Goal: Feedback & Contribution: Leave review/rating

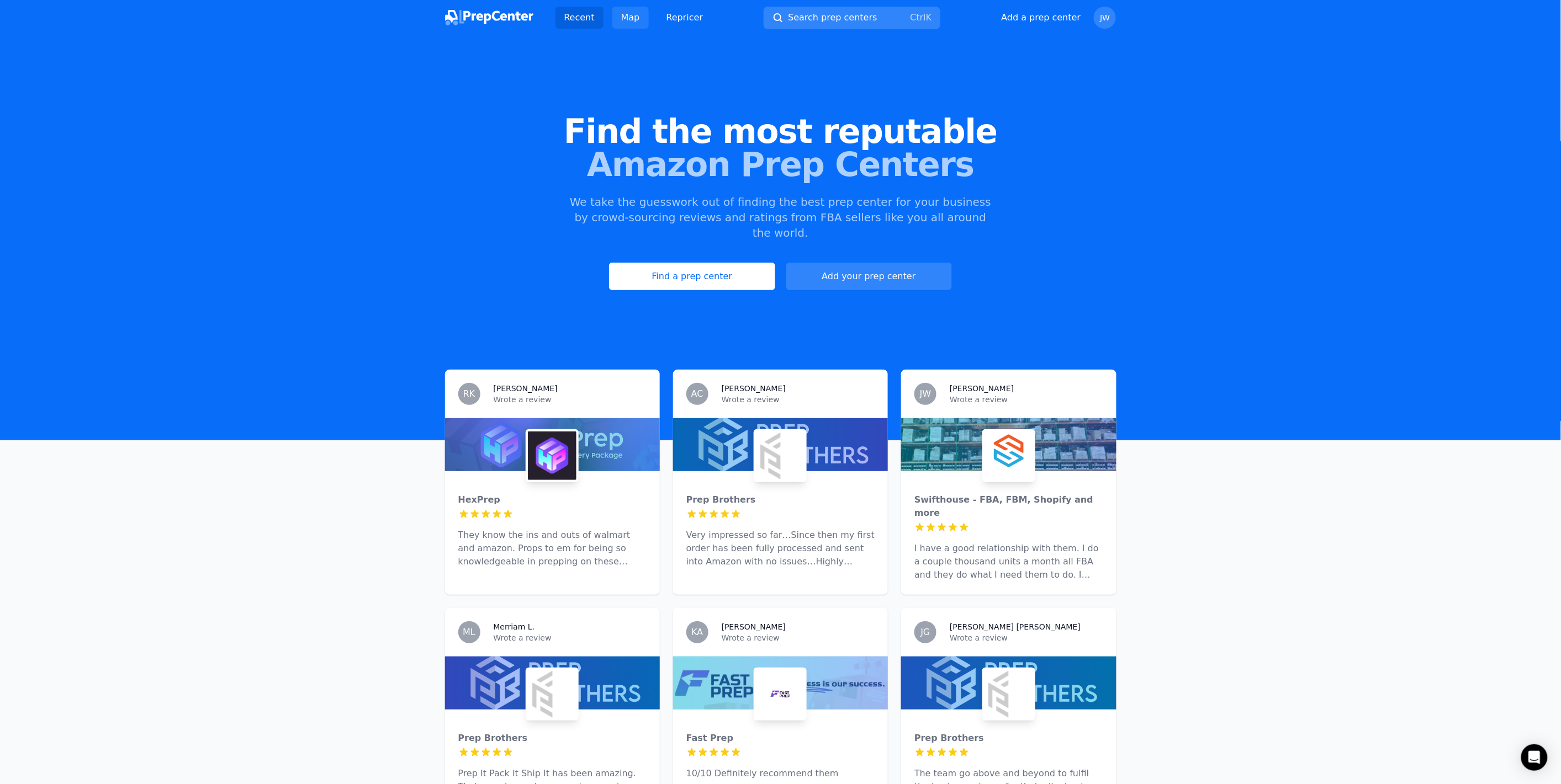
click at [631, 21] on link "Map" at bounding box center [631, 17] width 37 height 22
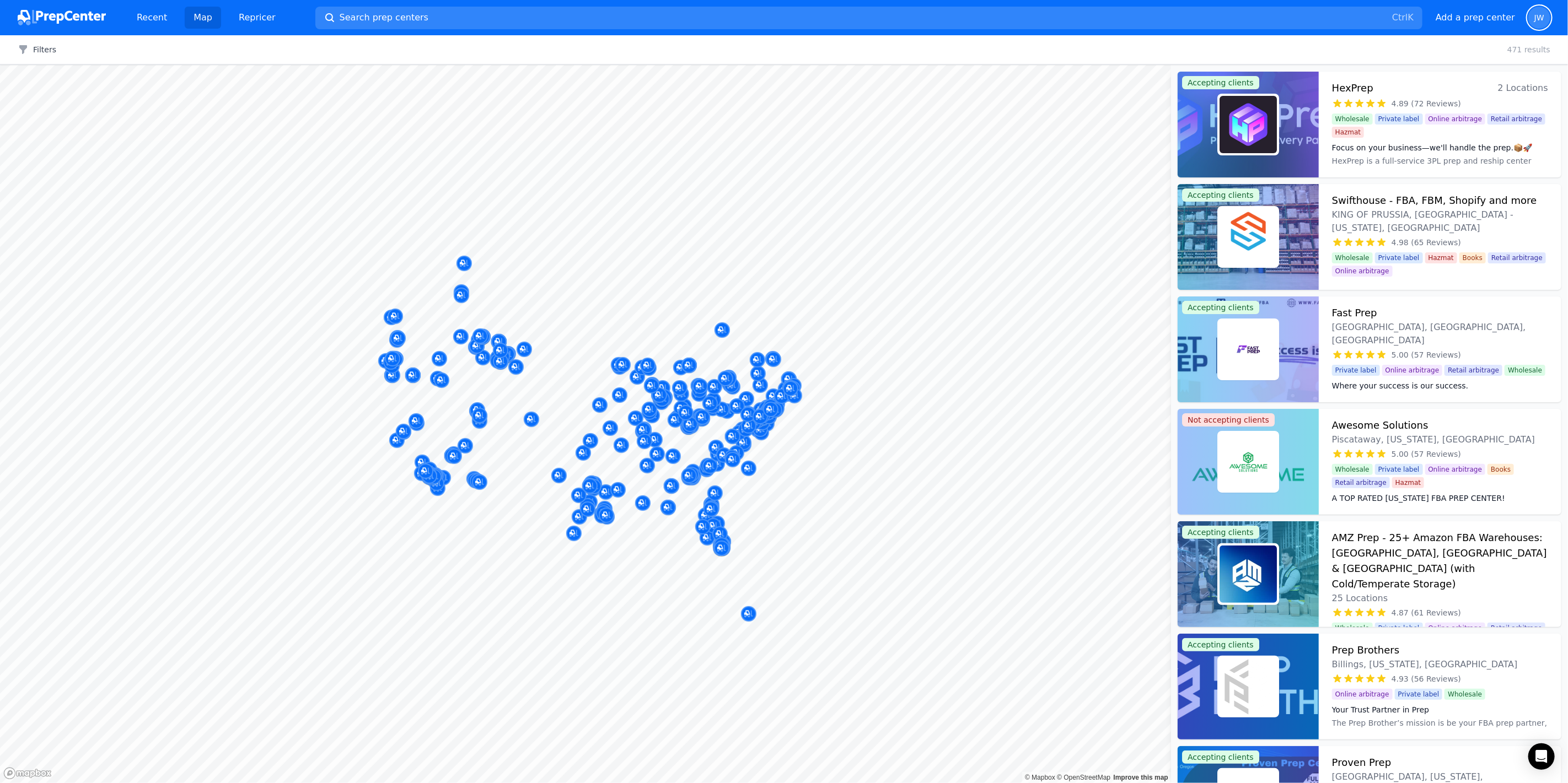
click at [1532, 15] on span "JW" at bounding box center [1539, 17] width 22 height 22
click at [1436, 109] on p "Sign out" at bounding box center [1470, 111] width 137 height 11
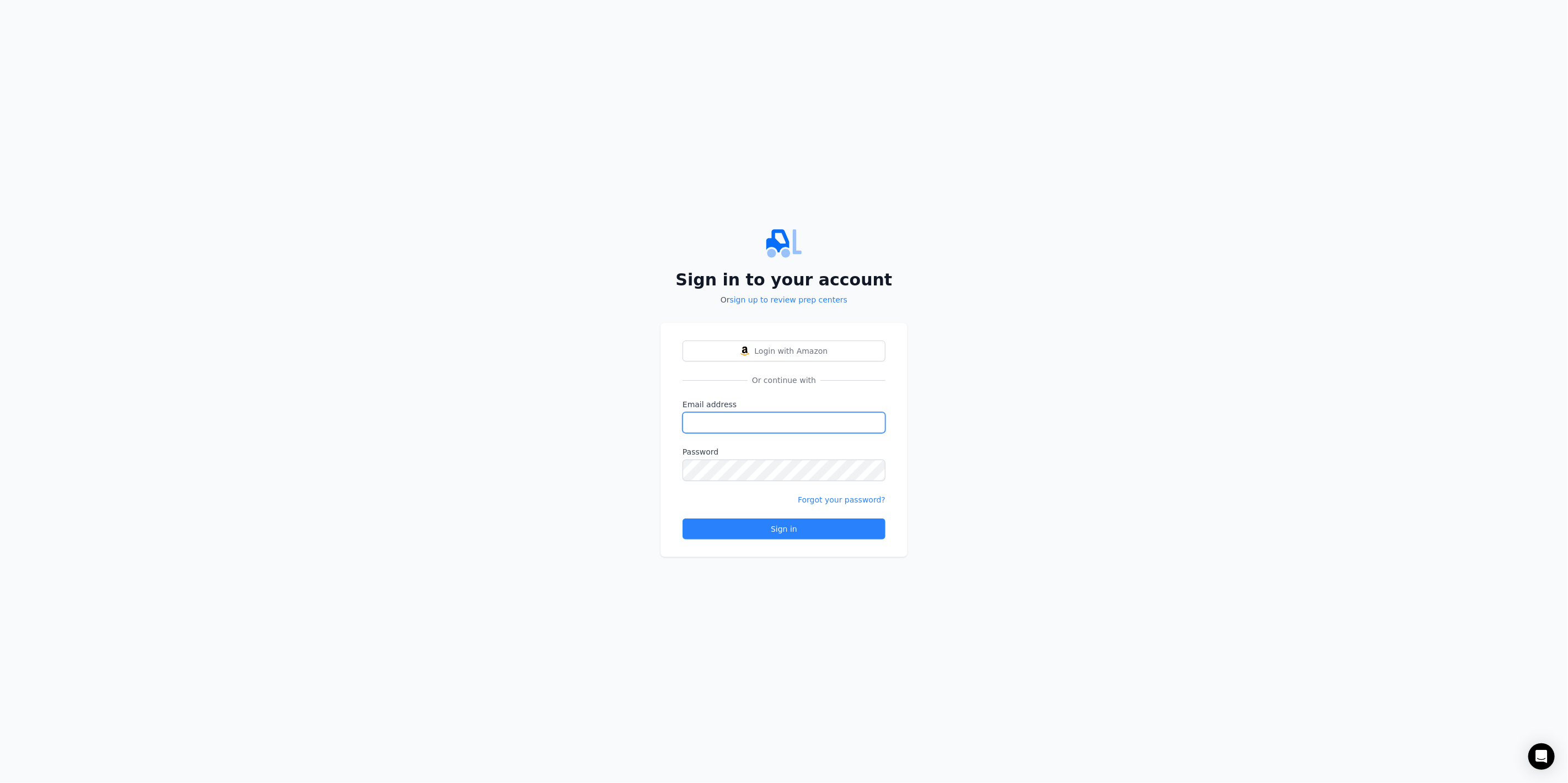
type input "[EMAIL_ADDRESS][DOMAIN_NAME]"
click at [769, 301] on link "sign up to review prep centers" at bounding box center [789, 299] width 118 height 9
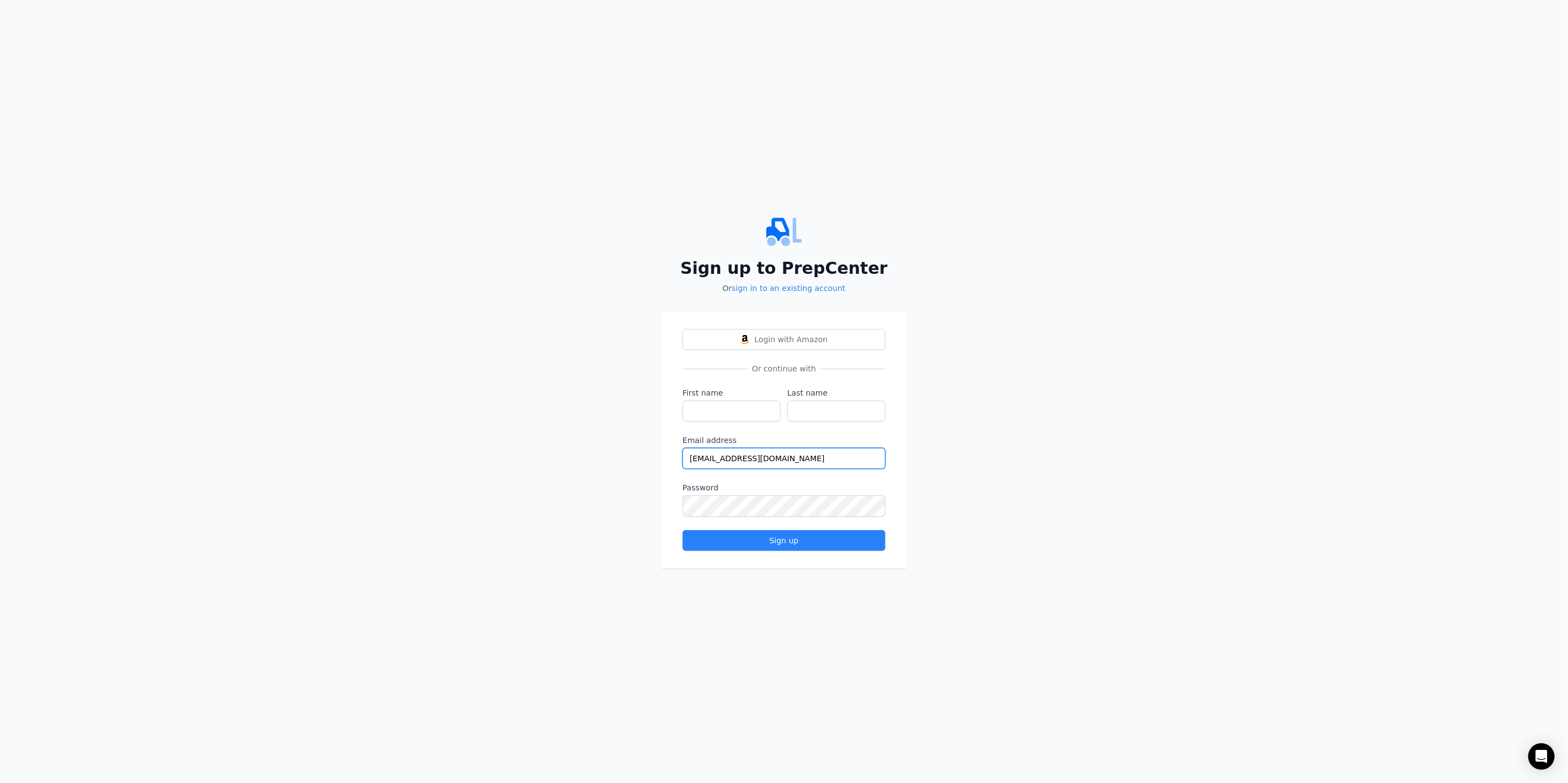
click at [692, 461] on input "[EMAIL_ADDRESS][DOMAIN_NAME]" at bounding box center [784, 459] width 203 height 21
click at [720, 459] on input "[EMAIL_ADDRESS][DOMAIN_NAME]" at bounding box center [784, 459] width 203 height 21
type input "[EMAIL_ADDRESS][DOMAIN_NAME]"
click at [707, 411] on input "First name" at bounding box center [732, 411] width 98 height 21
type input "[PERSON_NAME]"
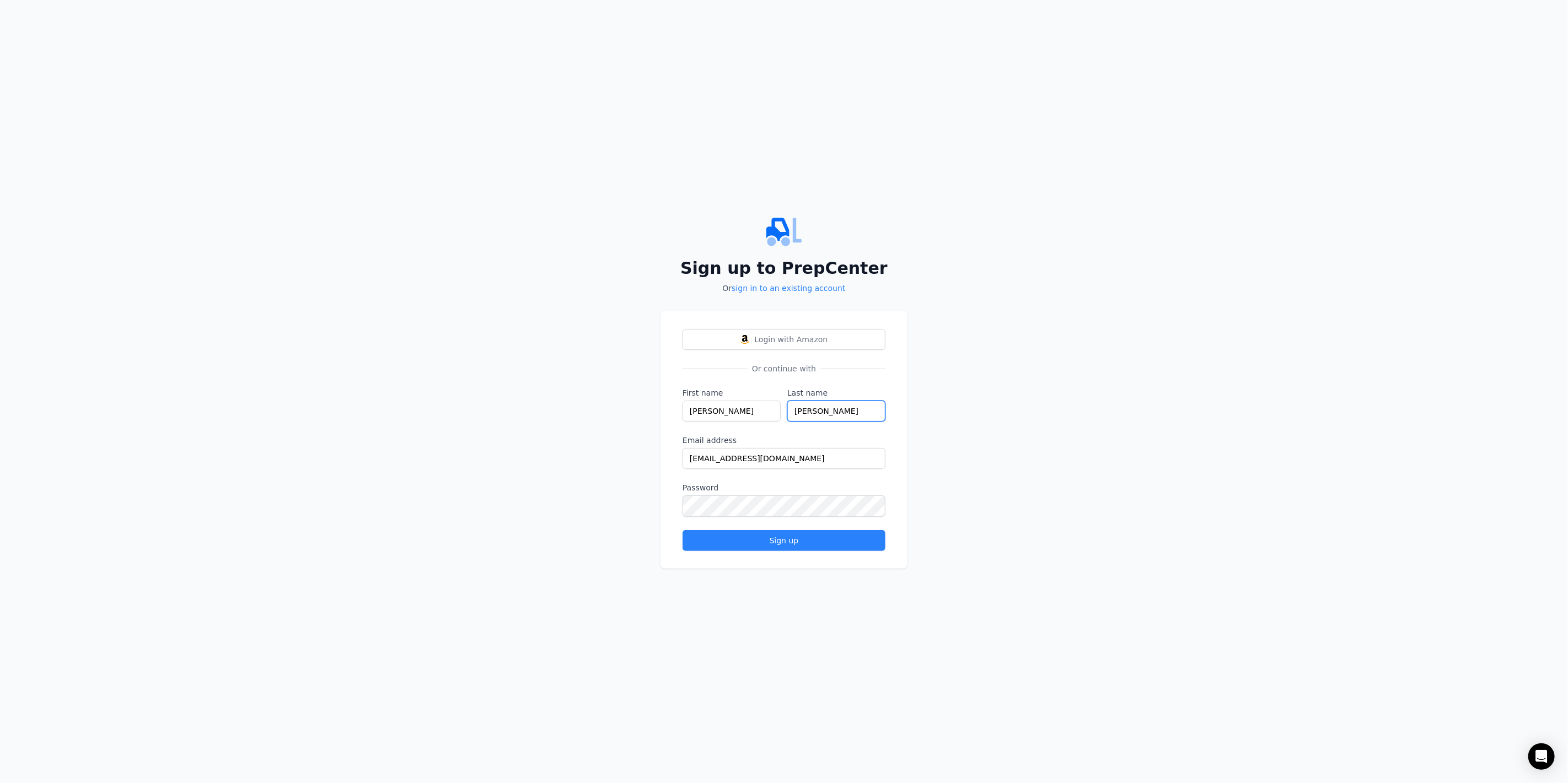
type input "[PERSON_NAME]"
click at [729, 455] on input "[EMAIL_ADDRESS][DOMAIN_NAME]" at bounding box center [784, 459] width 203 height 21
click at [806, 543] on div "Sign up" at bounding box center [784, 540] width 184 height 11
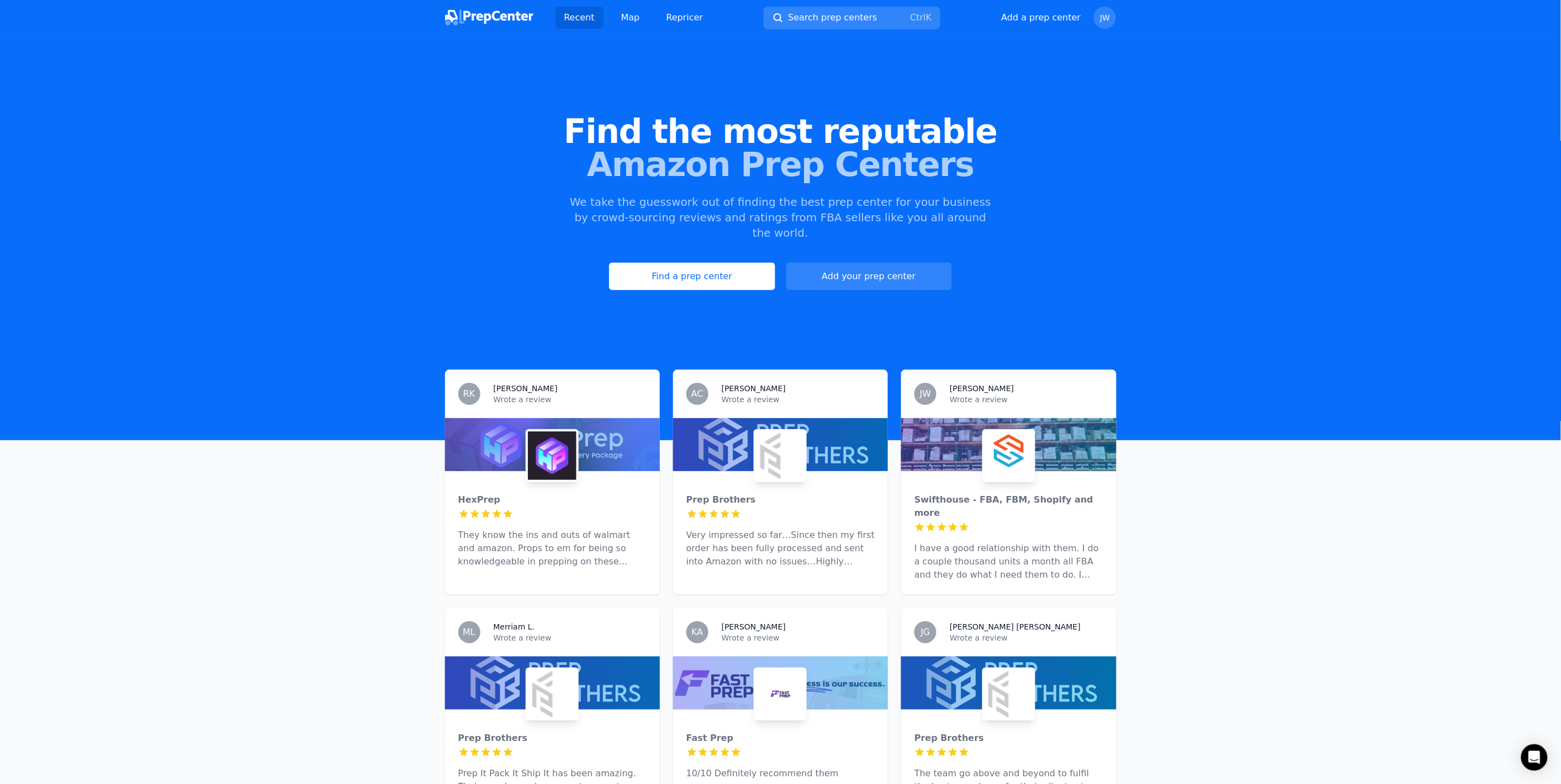
click at [1033, 446] on img at bounding box center [1009, 455] width 48 height 48
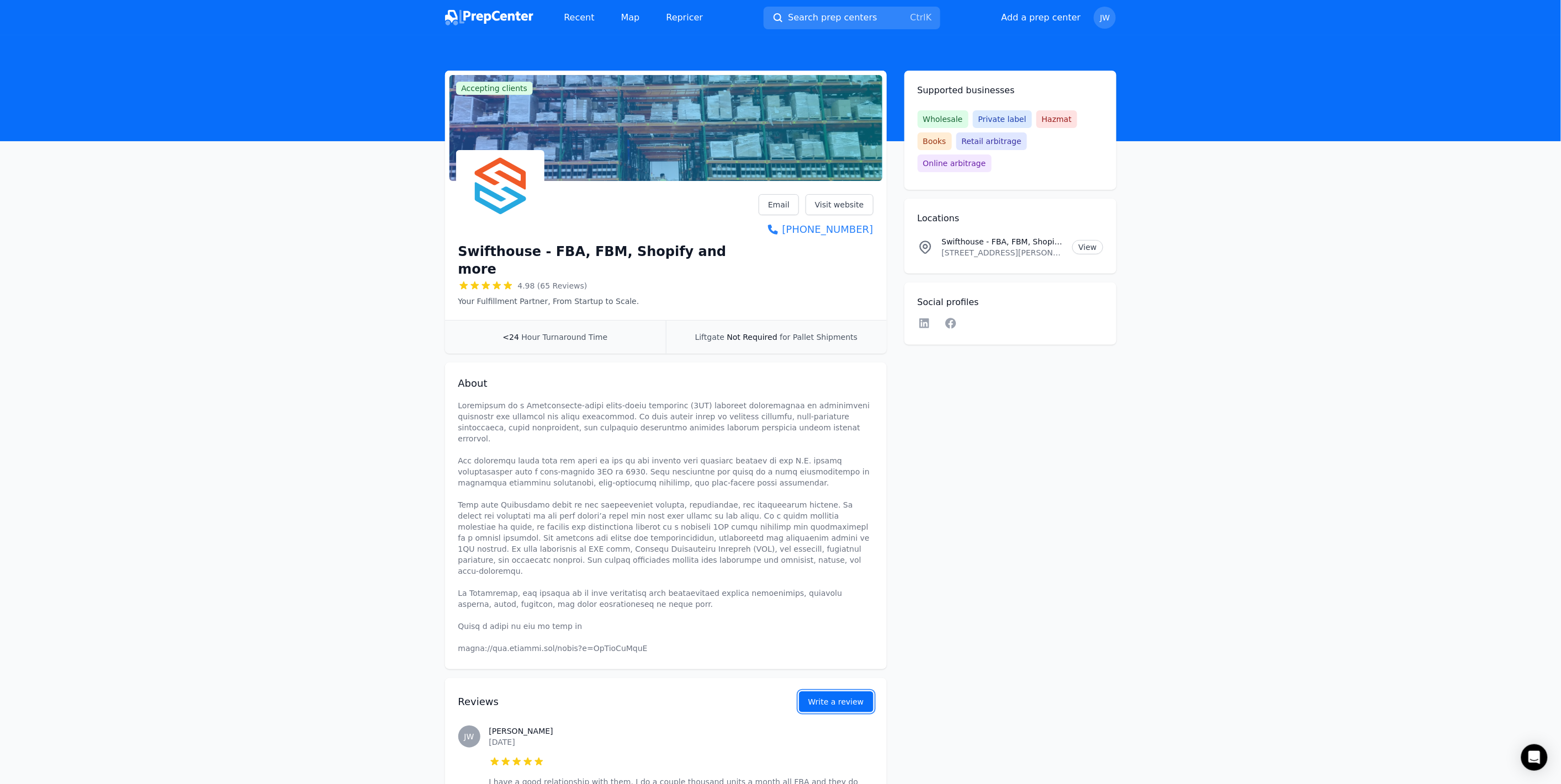
click at [837, 691] on button "Write a review" at bounding box center [836, 702] width 74 height 21
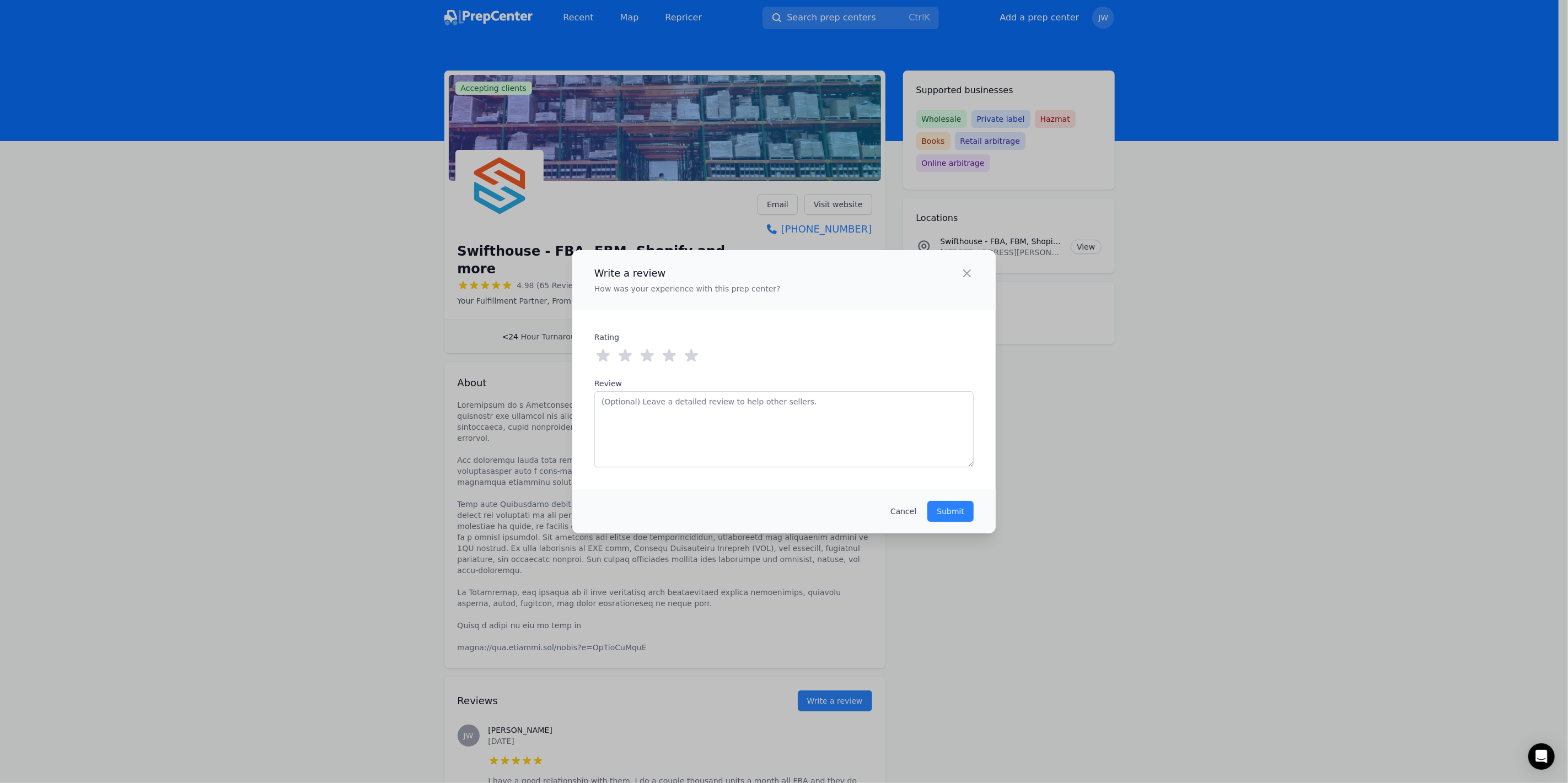
click at [686, 355] on icon at bounding box center [691, 354] width 14 height 13
click at [670, 433] on textarea "Review" at bounding box center [783, 429] width 379 height 76
type textarea "I"
type textarea "Good. I sell on Shopify. Orders come in. Orders go out. No complaints"
click at [958, 510] on p "Submit" at bounding box center [950, 511] width 28 height 11
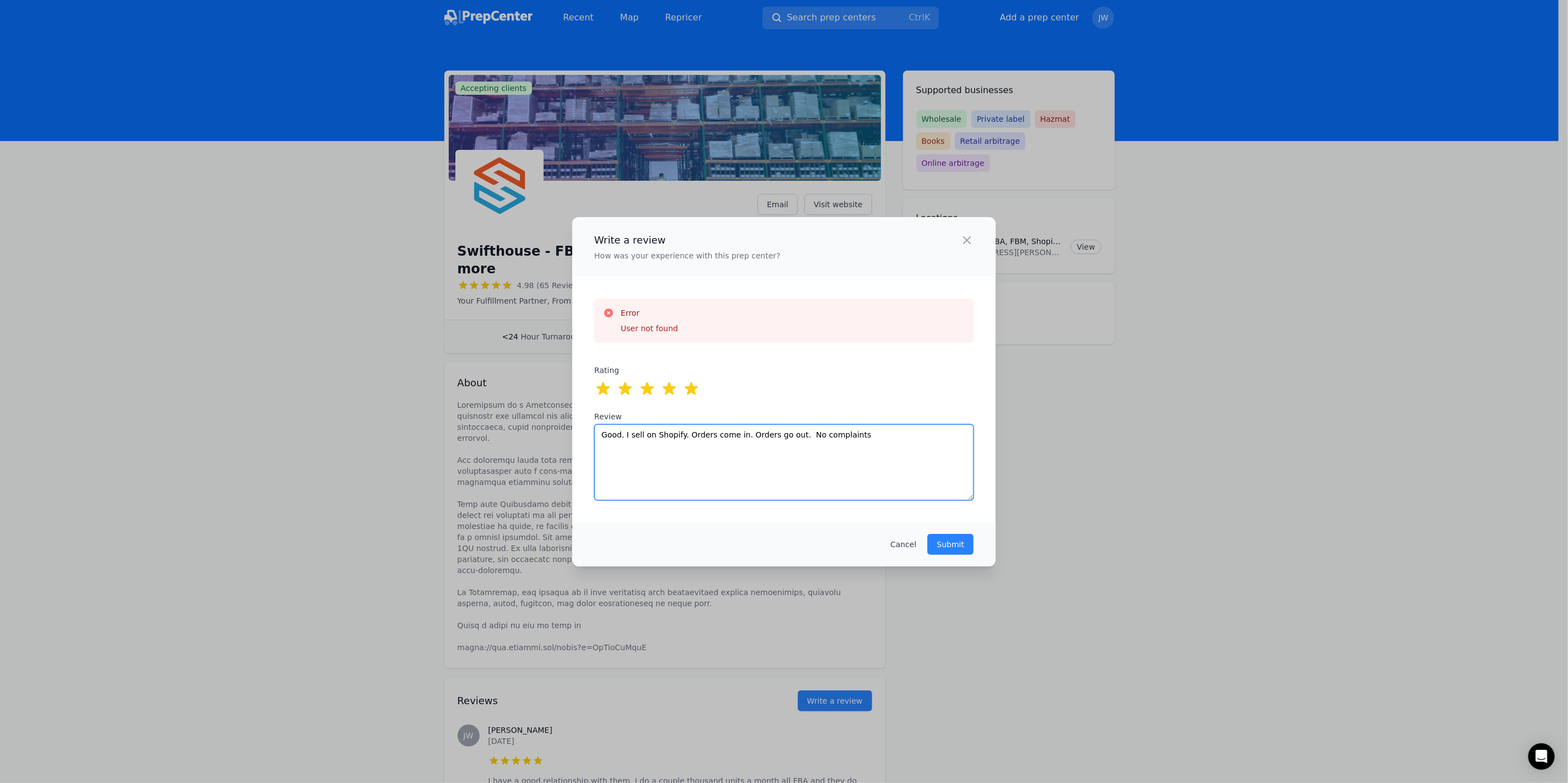
click at [826, 439] on textarea "Good. I sell on Shopify. Orders come in. Orders go out. No complaints" at bounding box center [783, 462] width 379 height 76
click at [978, 240] on div "Write a review How was your experience with this prep center? Close panel" at bounding box center [784, 247] width 423 height 60
click at [976, 240] on div "Write a review How was your experience with this prep center? Close panel" at bounding box center [784, 247] width 423 height 60
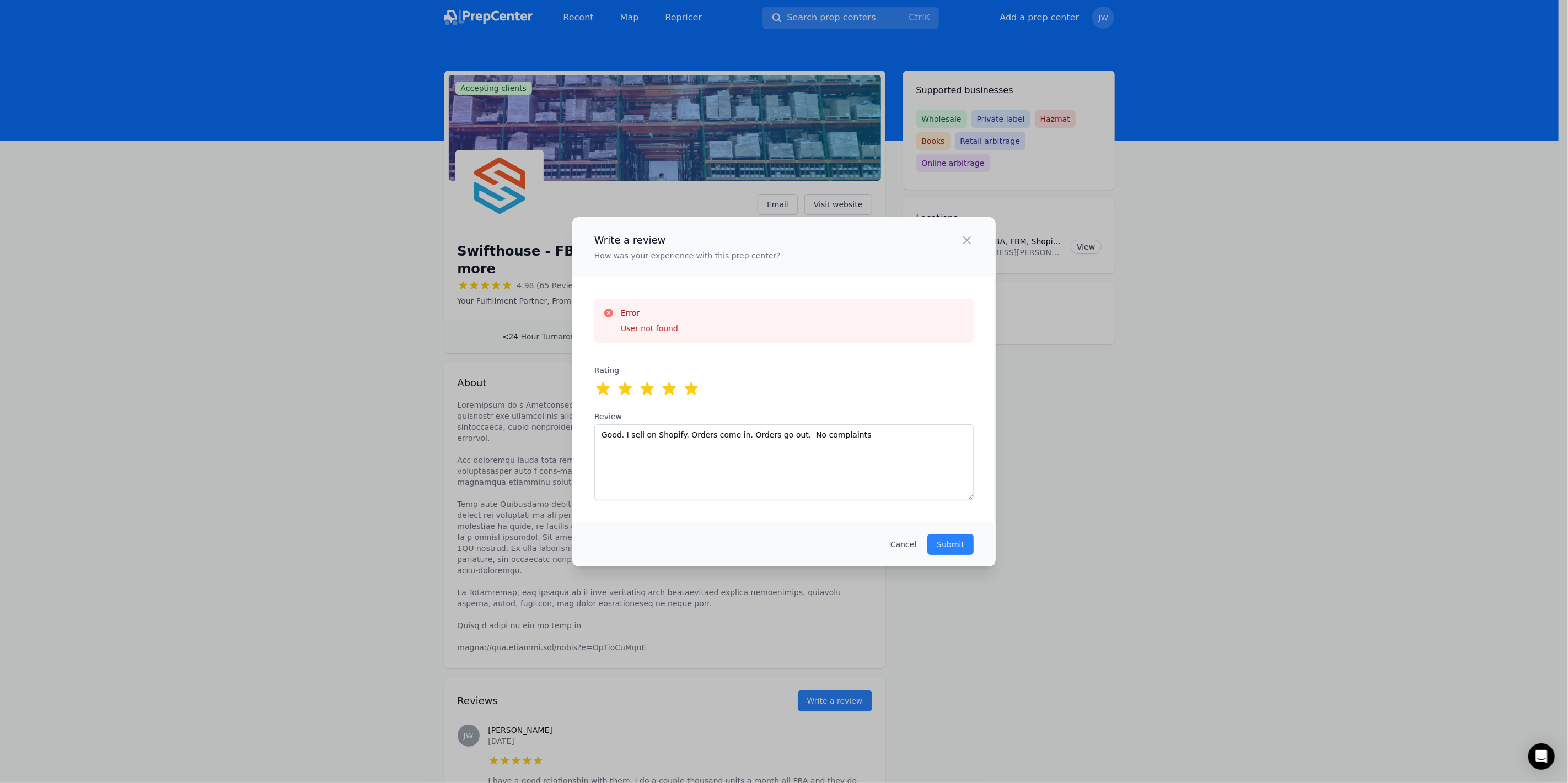
click at [968, 239] on icon "button" at bounding box center [966, 239] width 7 height 7
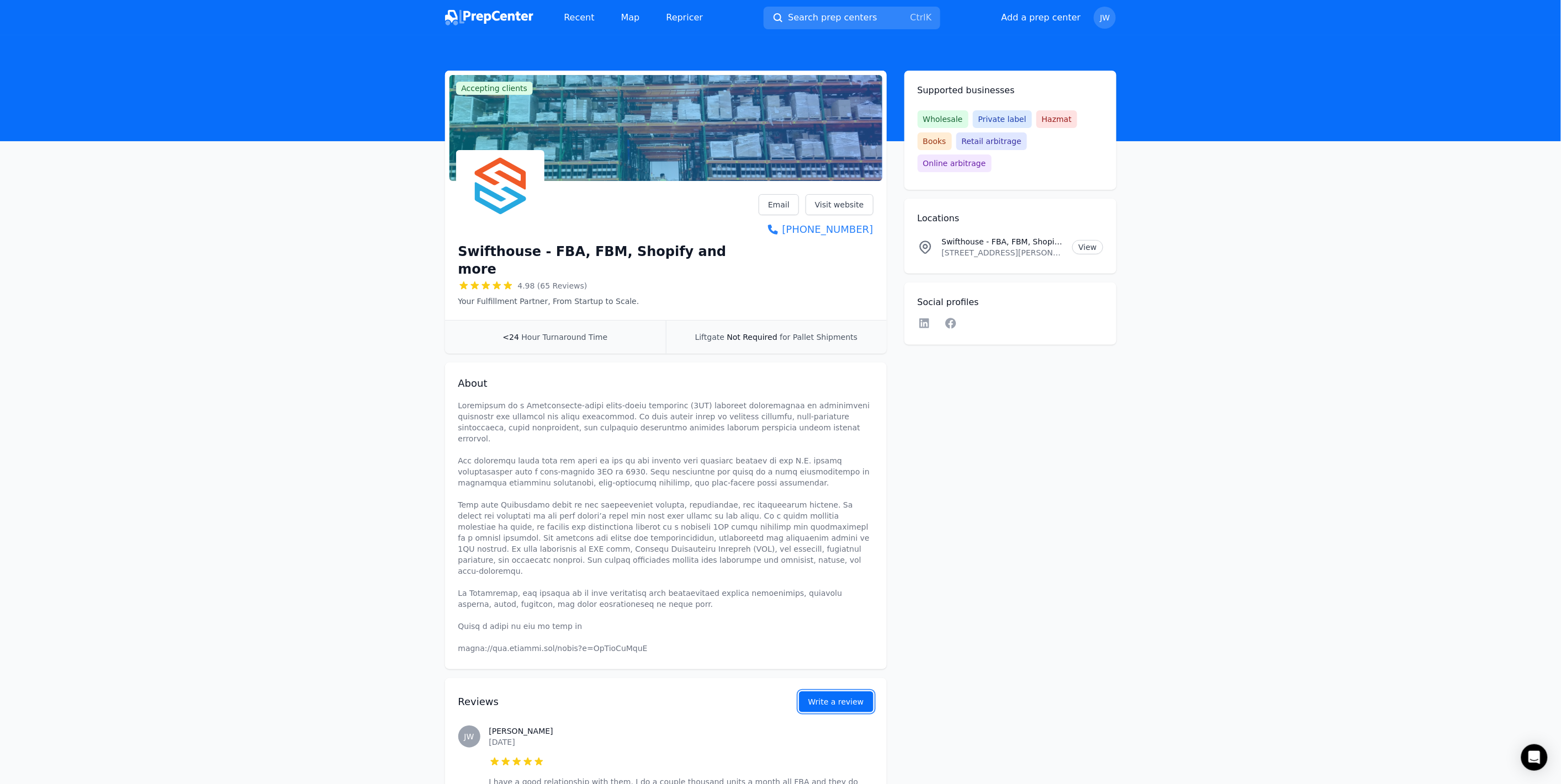
click at [832, 691] on button "Write a review" at bounding box center [836, 702] width 74 height 21
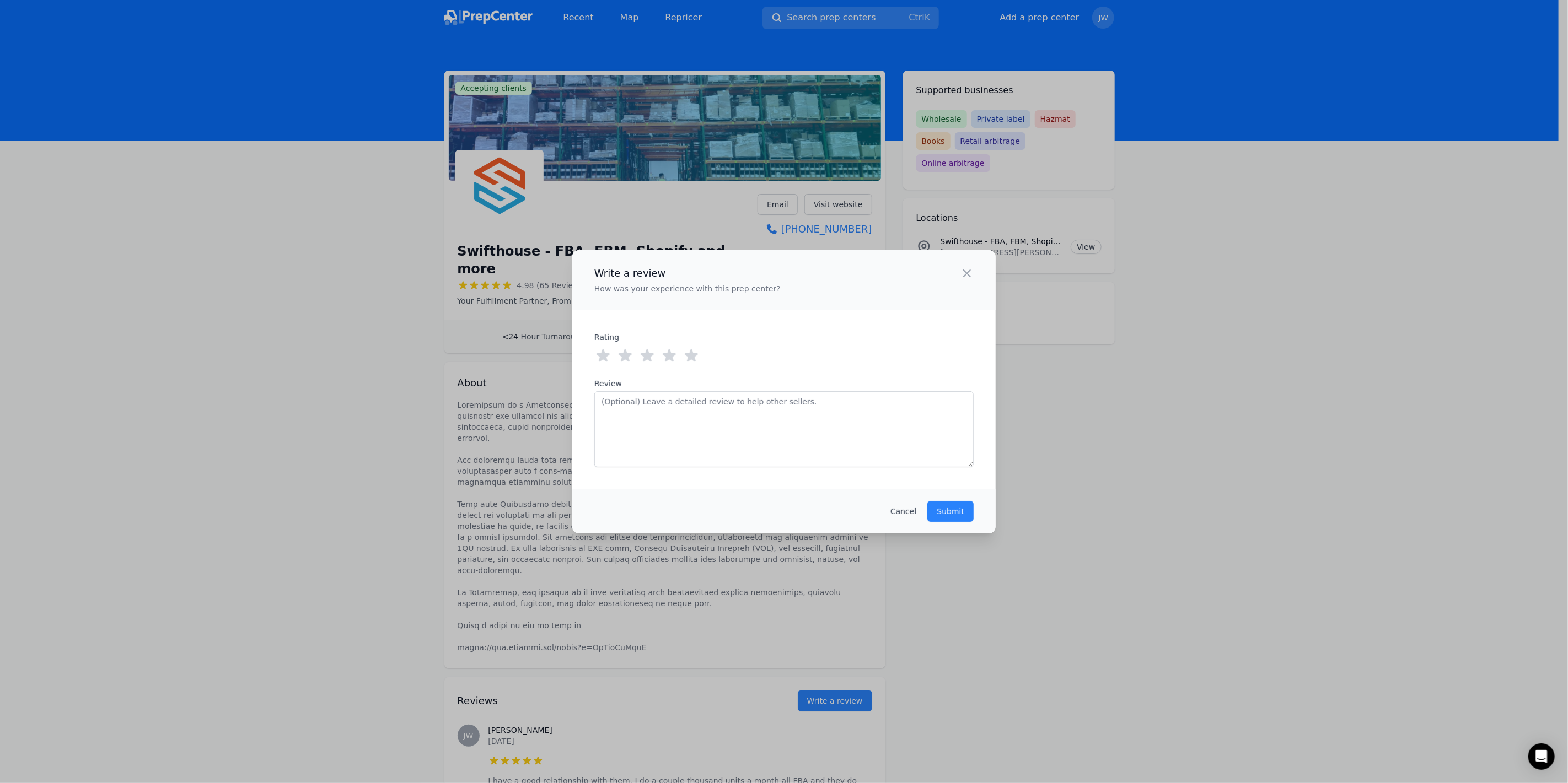
drag, startPoint x: 696, startPoint y: 362, endPoint x: 682, endPoint y: 394, distance: 34.9
click at [696, 362] on icon at bounding box center [691, 356] width 17 height 17
click at [687, 426] on textarea "Review" at bounding box center [783, 429] width 379 height 76
paste textarea "Good. I sell on Shopify. Orders come in. Orders go out. No complaints"
type textarea "Good. I sell on Shopify. Orders come in. Orders go out. No complaints"
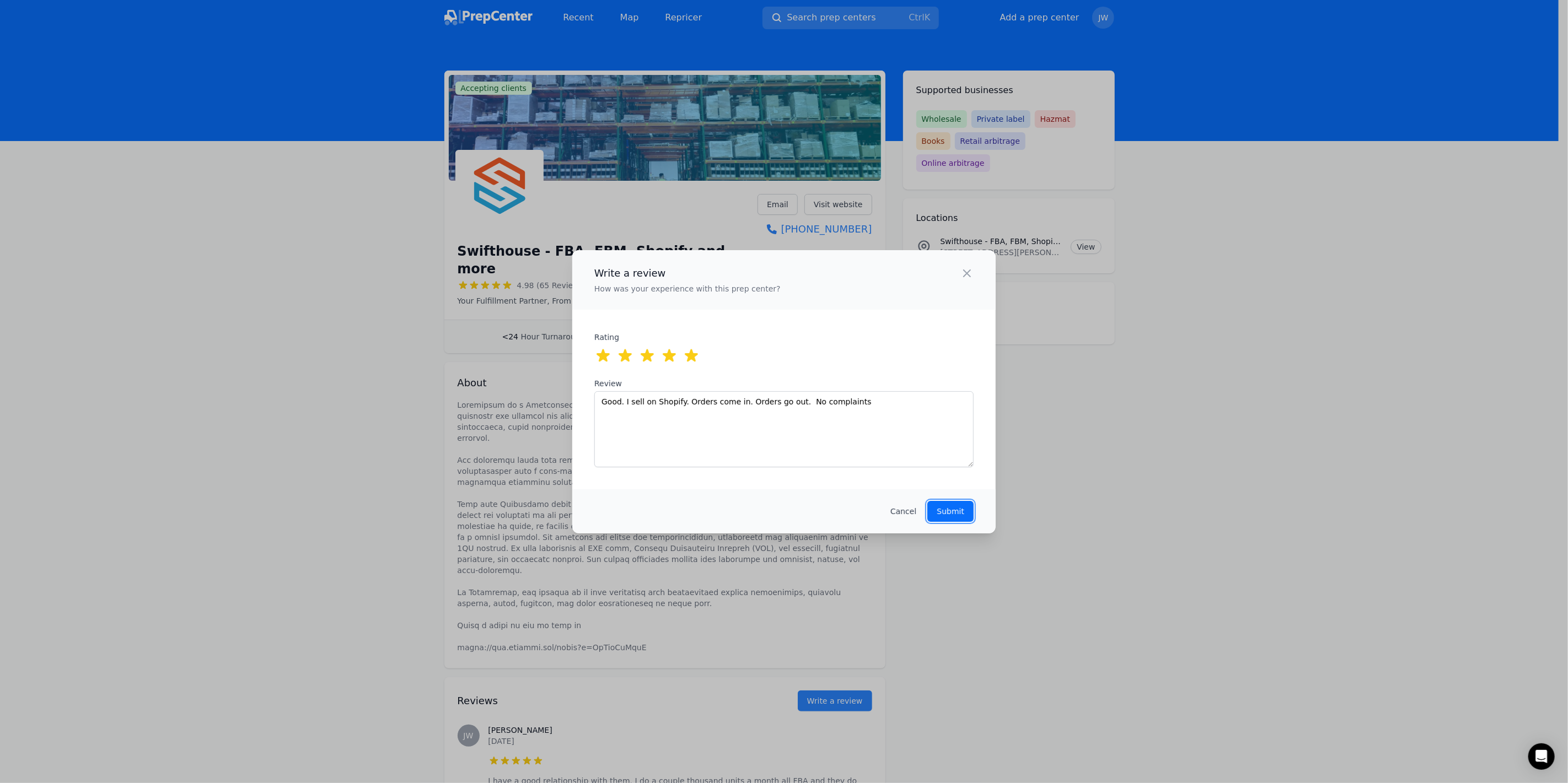
click at [934, 501] on button "Submit" at bounding box center [950, 512] width 46 height 21
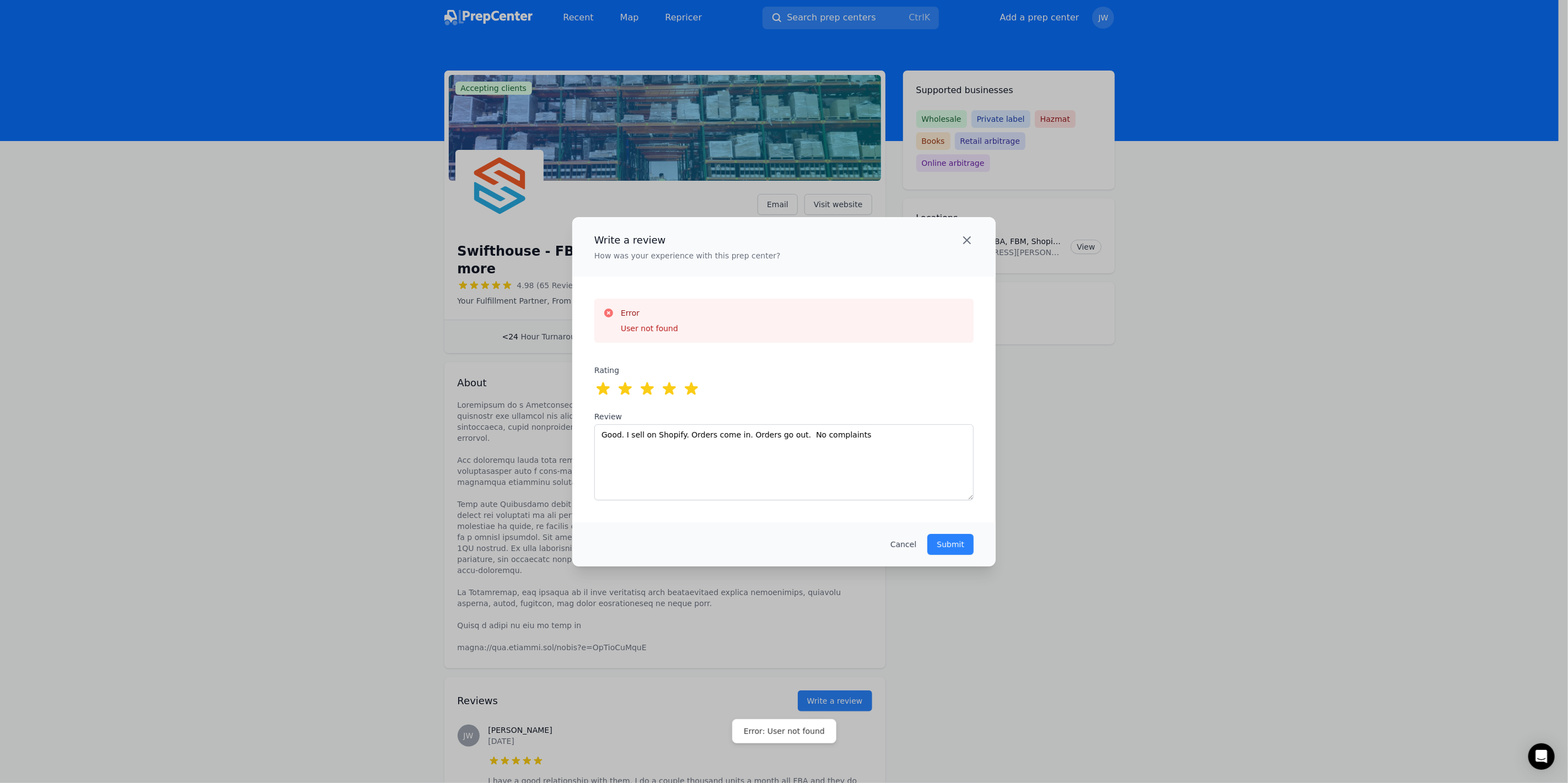
click at [966, 240] on icon "button" at bounding box center [967, 240] width 14 height 14
